Goal: Information Seeking & Learning: Find contact information

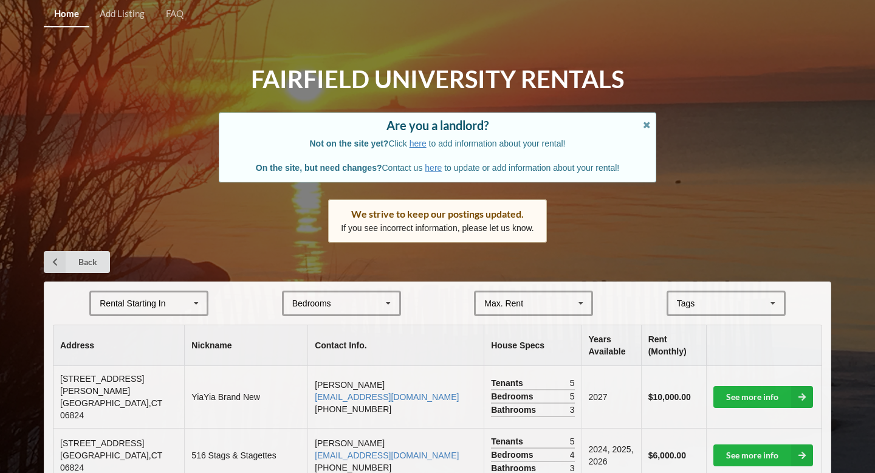
scroll to position [6057, 0]
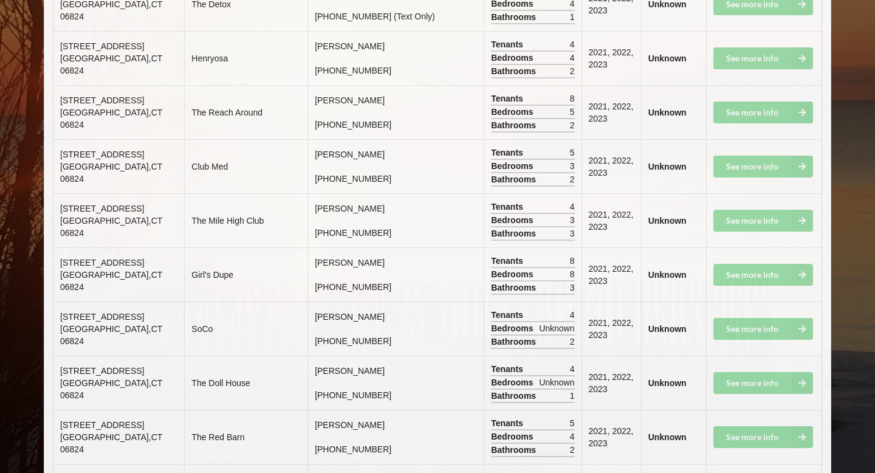
drag, startPoint x: 141, startPoint y: 250, endPoint x: 57, endPoint y: 221, distance: 88.8
copy td "[STREET_ADDRESS]"
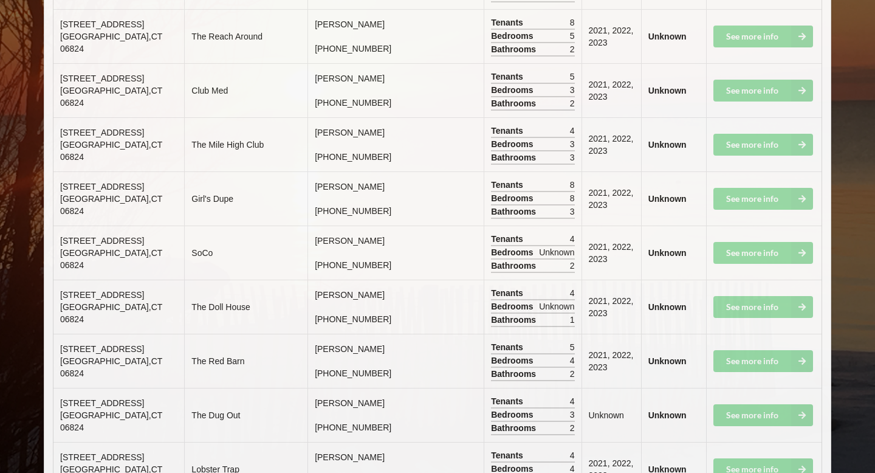
scroll to position [6131, 0]
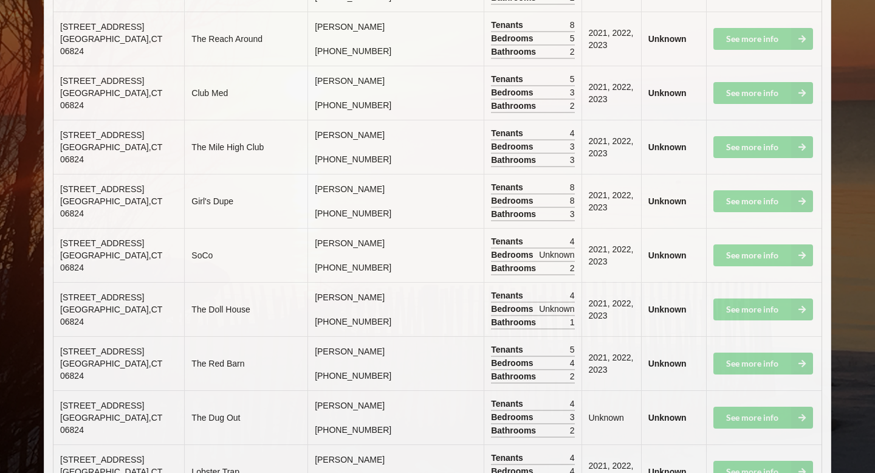
drag, startPoint x: 278, startPoint y: 175, endPoint x: 387, endPoint y: 171, distance: 109.4
click at [388, 444] on td "[PERSON_NAME] [PHONE_NUMBER]" at bounding box center [395, 471] width 176 height 54
drag, startPoint x: 58, startPoint y: 149, endPoint x: 346, endPoint y: 174, distance: 288.5
click at [346, 444] on tr "[STREET_ADDRESS] Lobster Trap [PERSON_NAME] [PHONE_NUMBER] Tenants 4 Bedrooms 4…" at bounding box center [437, 471] width 768 height 54
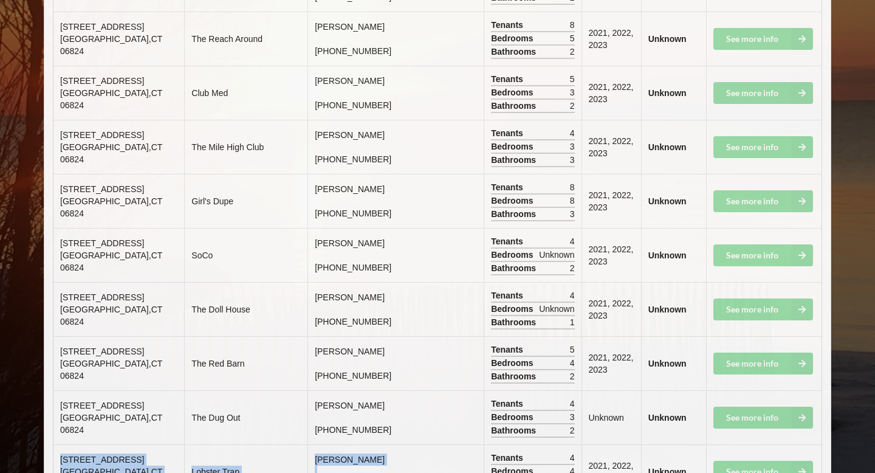
copy tr "[STREET_ADDRESS] Lobster Trap [PERSON_NAME] [PHONE_NUMBER]"
click at [76, 467] on span "[GEOGRAPHIC_DATA]" at bounding box center [111, 478] width 102 height 22
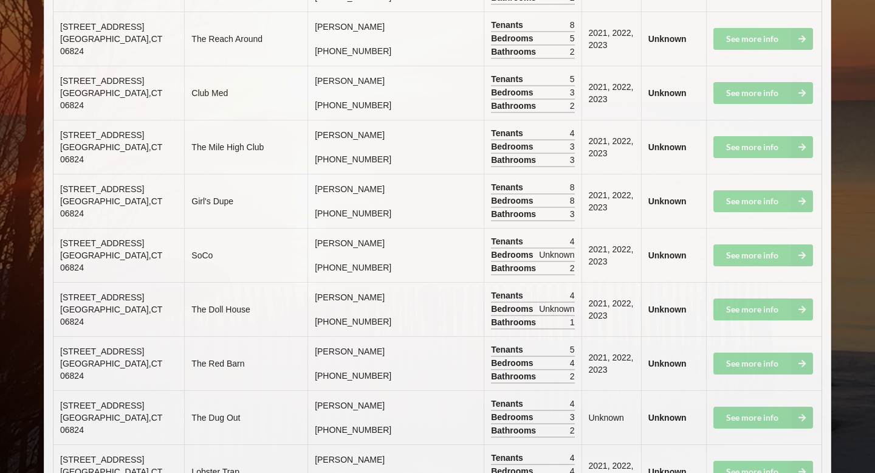
drag, startPoint x: 282, startPoint y: 205, endPoint x: 354, endPoint y: 225, distance: 74.6
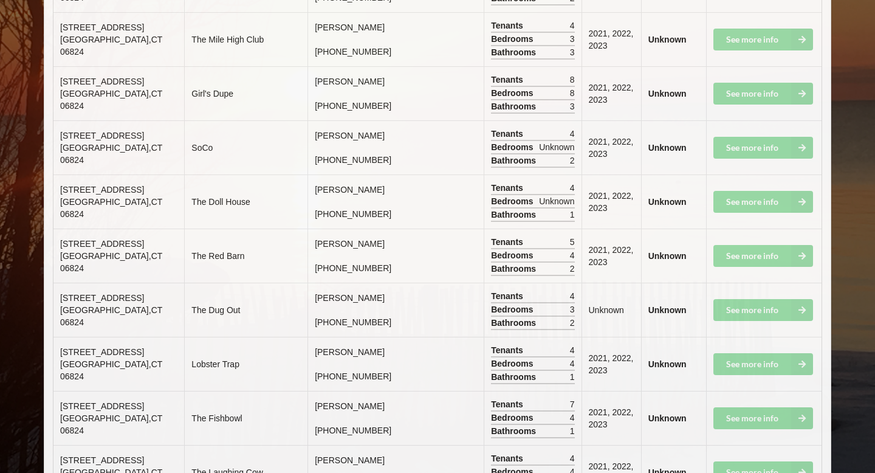
scroll to position [6239, 0]
drag, startPoint x: 60, startPoint y: 306, endPoint x: 143, endPoint y: 332, distance: 88.0
copy td "[STREET_ADDRESS]"
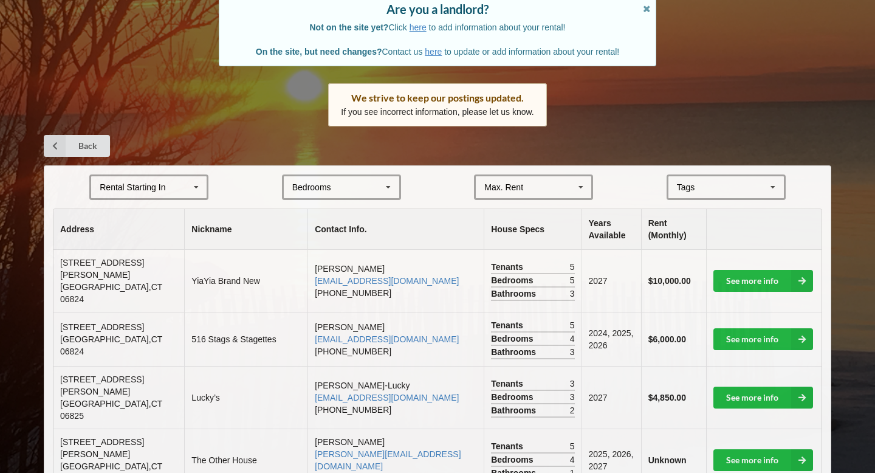
scroll to position [118, 0]
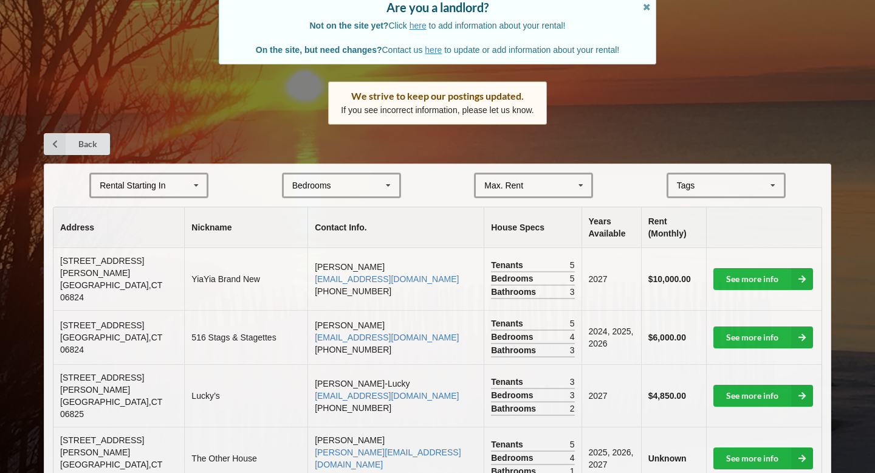
click at [334, 190] on div "Bedrooms 1 2 3 4 5 6 7 8" at bounding box center [341, 186] width 119 height 26
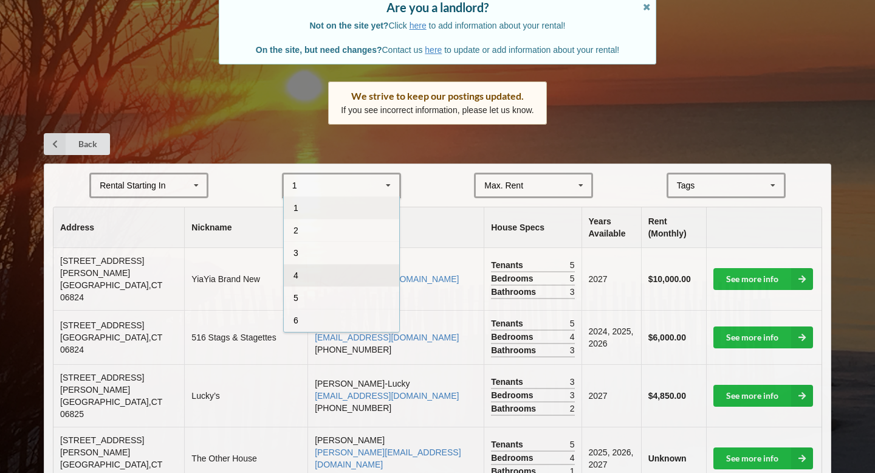
click at [311, 276] on div "4" at bounding box center [341, 275] width 115 height 22
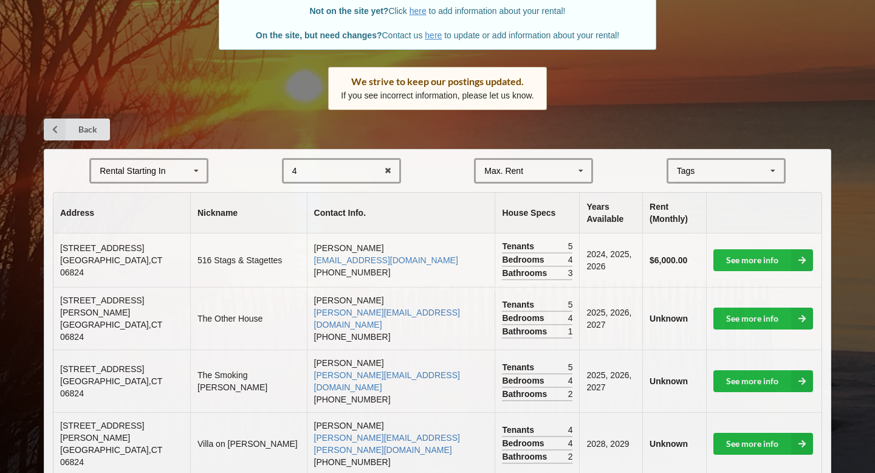
scroll to position [400, 0]
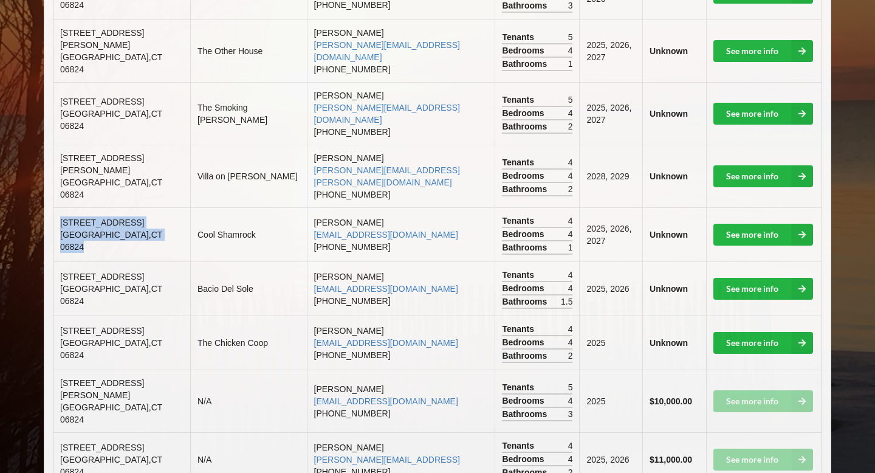
drag, startPoint x: 59, startPoint y: 195, endPoint x: 151, endPoint y: 217, distance: 94.9
click at [151, 217] on td "[STREET_ADDRESS]" at bounding box center [121, 234] width 137 height 54
copy td "[STREET_ADDRESS]"
click at [206, 261] on td "Bacio Del Sole" at bounding box center [248, 288] width 117 height 54
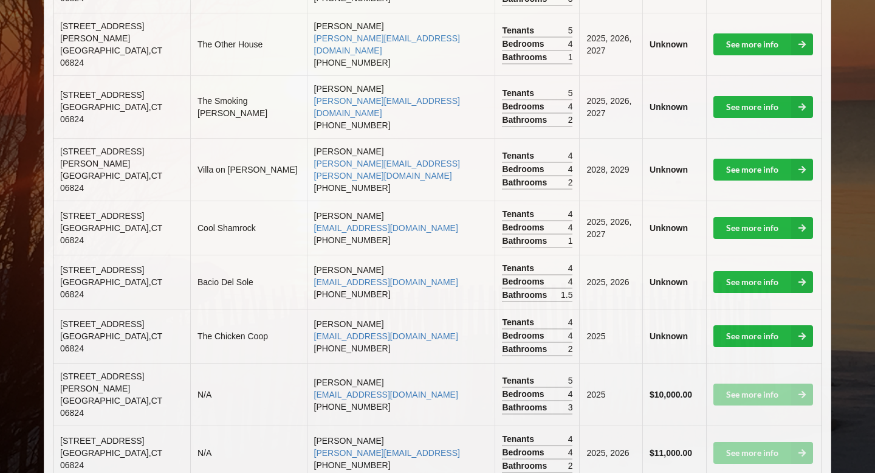
drag, startPoint x: 62, startPoint y: 297, endPoint x: 145, endPoint y: 318, distance: 85.3
click at [147, 320] on td "[STREET_ADDRESS]" at bounding box center [121, 336] width 137 height 54
drag, startPoint x: 137, startPoint y: 323, endPoint x: 56, endPoint y: 292, distance: 86.9
click at [58, 309] on td "[STREET_ADDRESS]" at bounding box center [121, 336] width 137 height 54
copy td "[STREET_ADDRESS]"
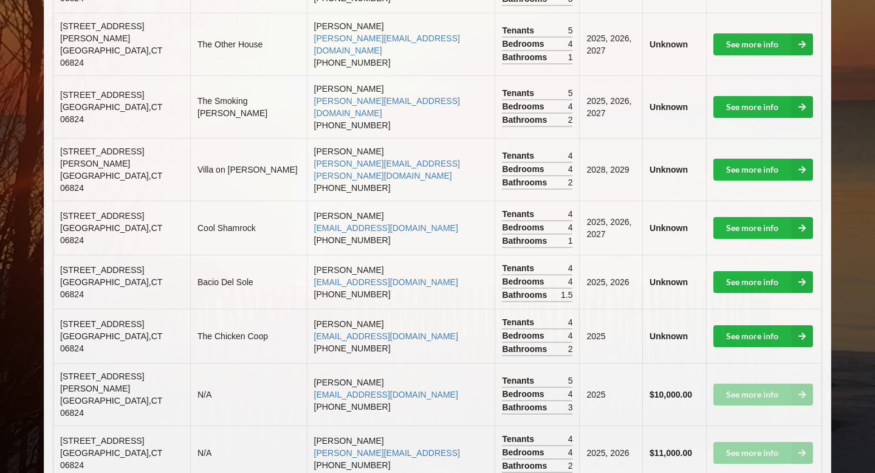
click at [315, 200] on td "[PERSON_NAME] [EMAIL_ADDRESS][DOMAIN_NAME] [PHONE_NUMBER]" at bounding box center [401, 227] width 188 height 54
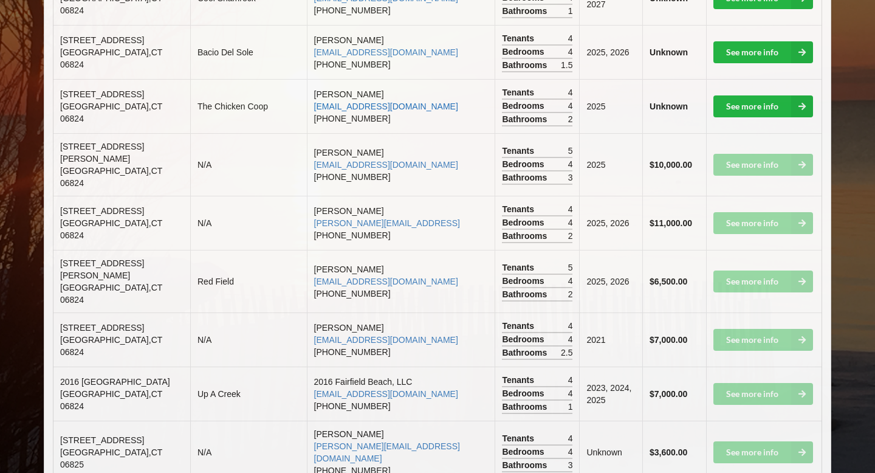
scroll to position [649, 0]
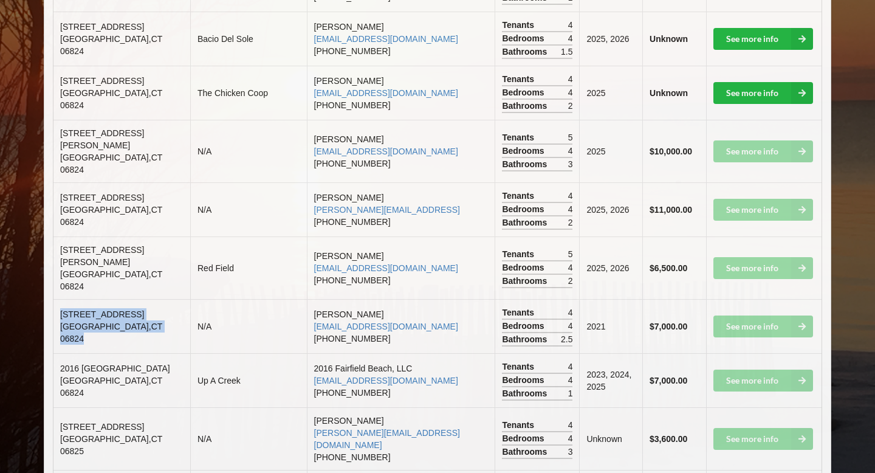
drag, startPoint x: 134, startPoint y: 288, endPoint x: 54, endPoint y: 275, distance: 81.3
click at [55, 299] on td "[STREET_ADDRESS]" at bounding box center [121, 326] width 137 height 54
copy td "[STREET_ADDRESS]"
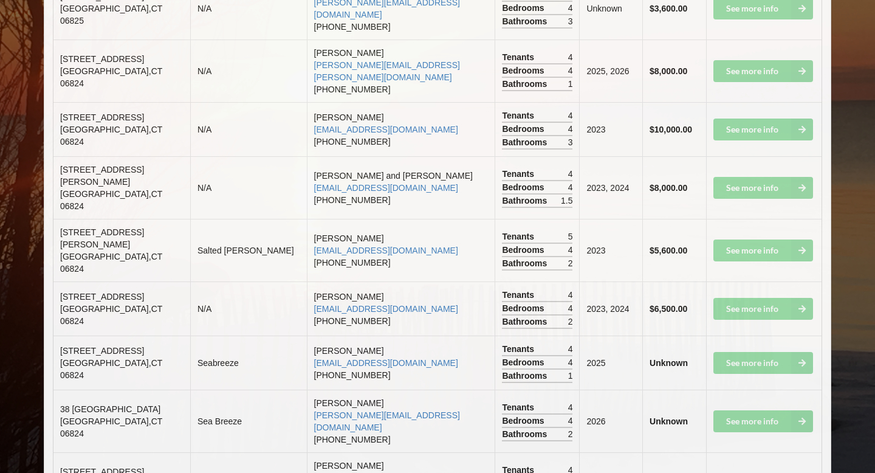
scroll to position [1080, 0]
drag, startPoint x: 60, startPoint y: 268, endPoint x: 138, endPoint y: 297, distance: 83.4
click at [140, 335] on td "[STREET_ADDRESS]" at bounding box center [121, 362] width 137 height 54
copy td "[STREET_ADDRESS]"
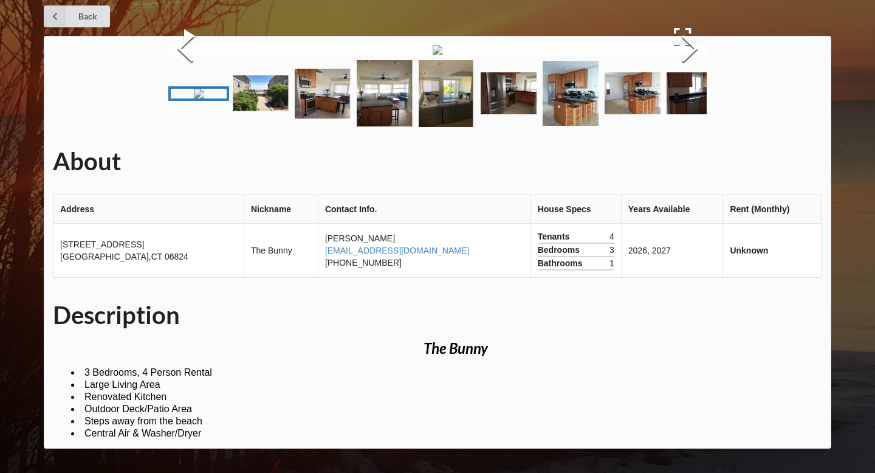
scroll to position [270, 0]
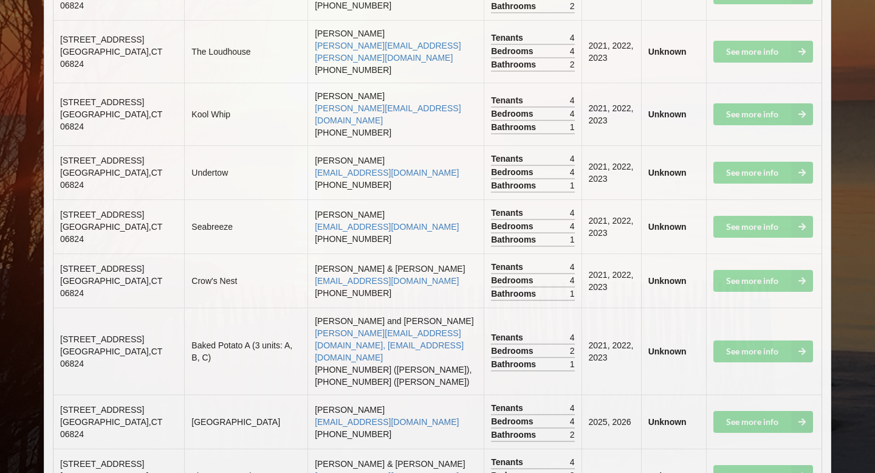
scroll to position [4361, 0]
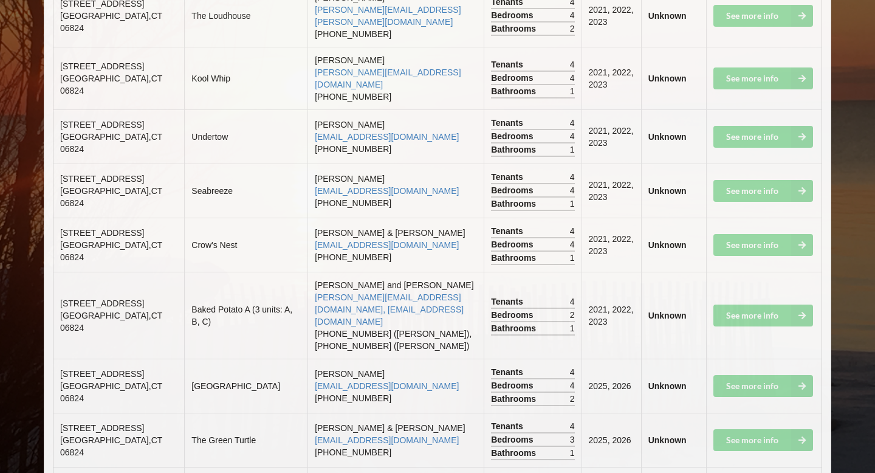
drag, startPoint x: 61, startPoint y: 303, endPoint x: 135, endPoint y: 319, distance: 75.8
copy td "635 Reef Road Fairfield , CT 06824"
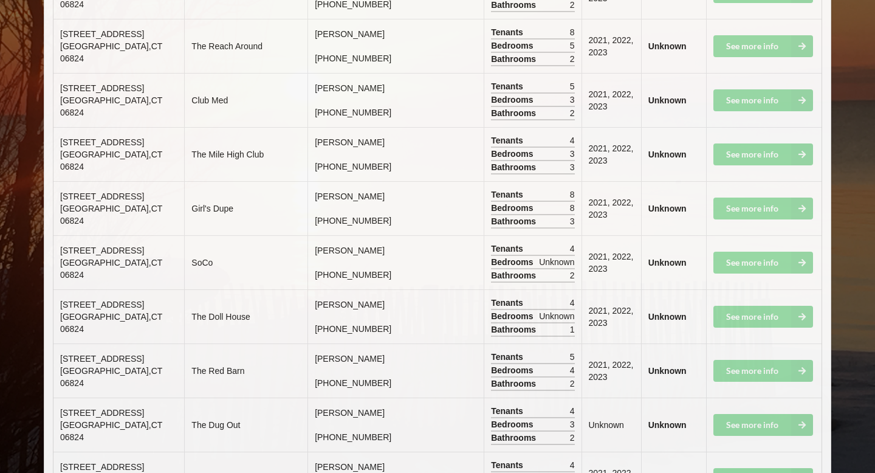
scroll to position [5559, 0]
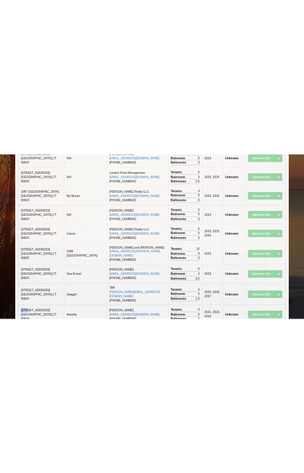
scroll to position [3448, 0]
